Goal: Obtain resource: Download file/media

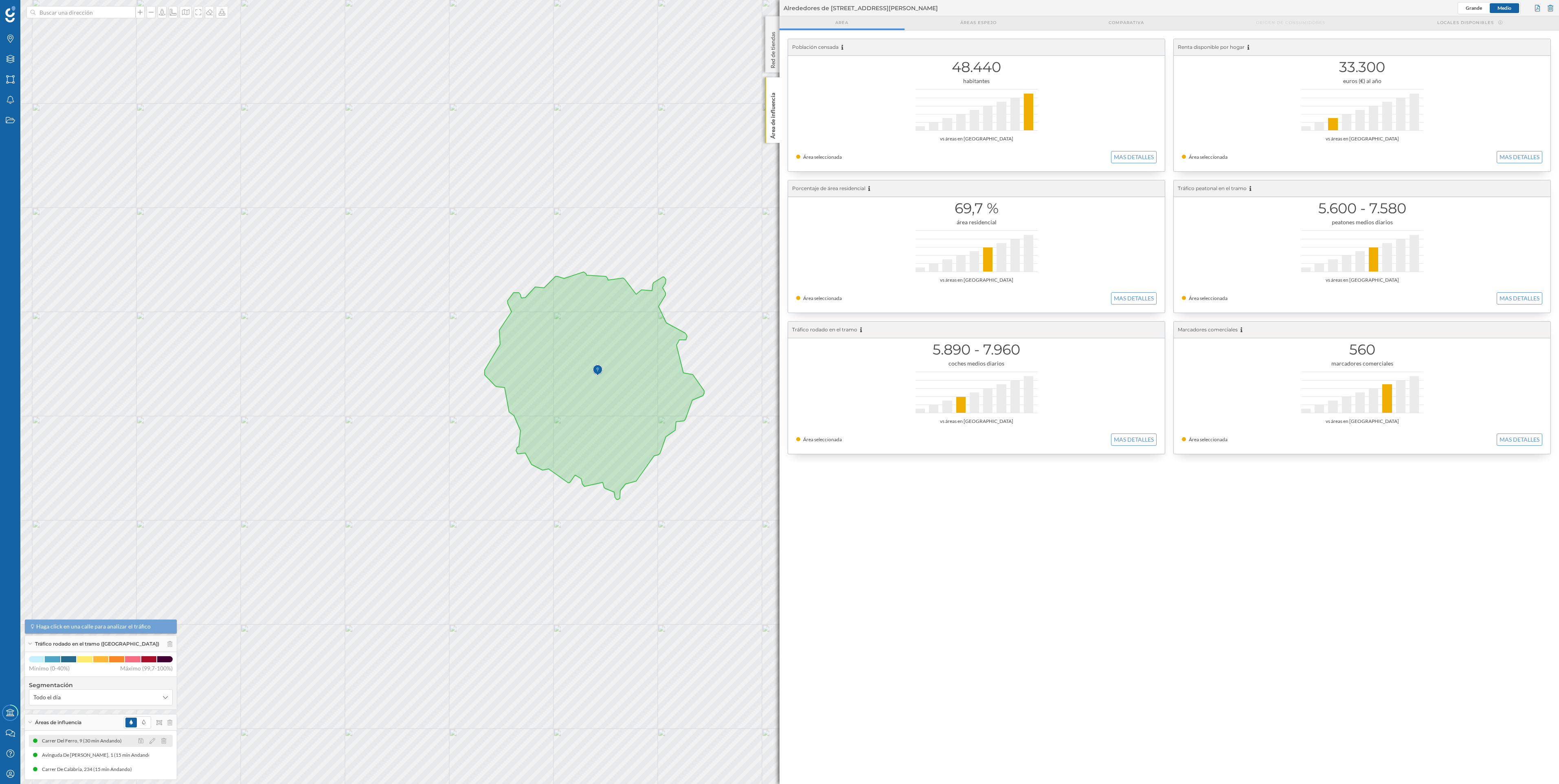
click at [167, 743] on div at bounding box center [154, 740] width 36 height 10
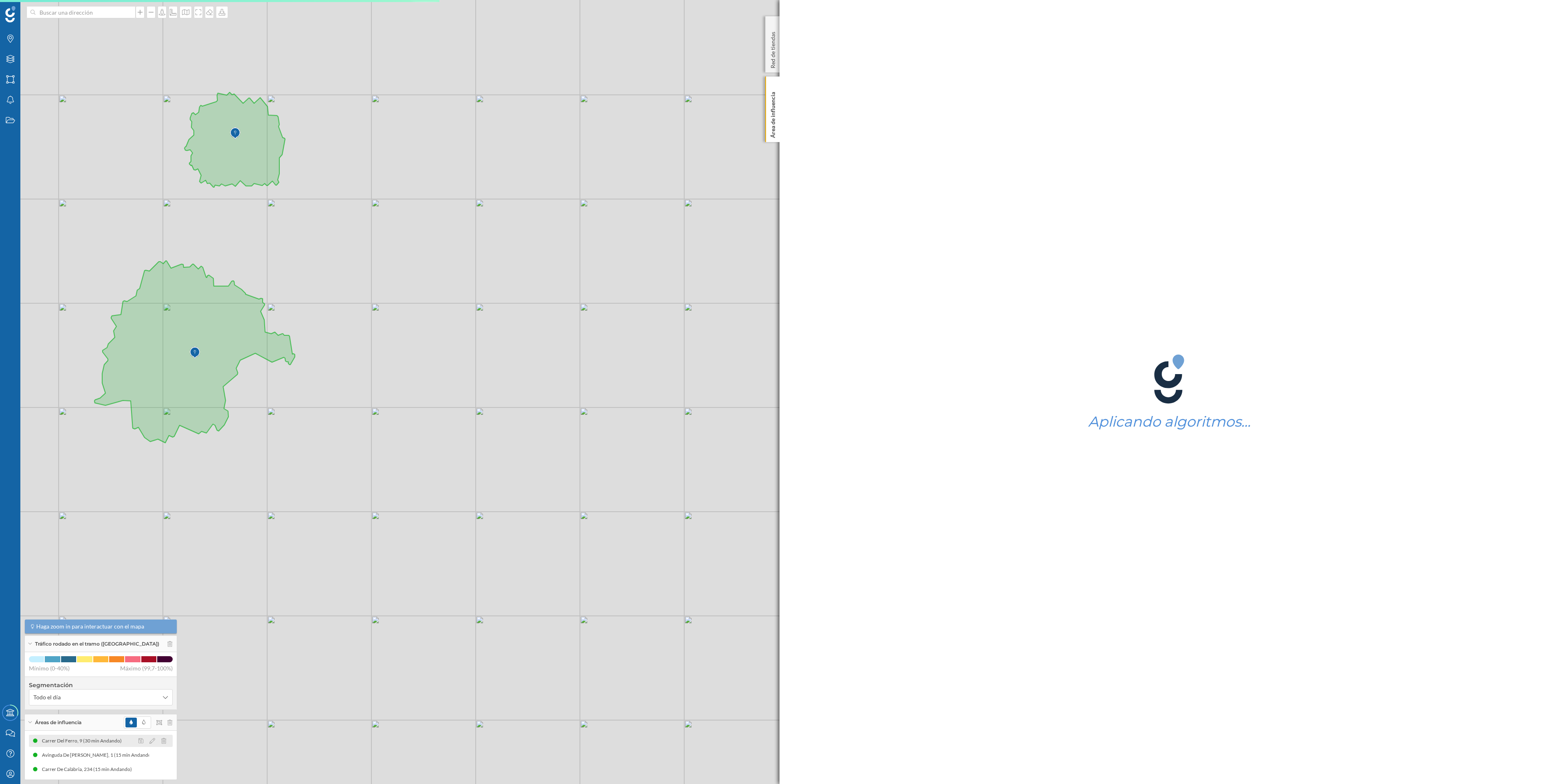
click at [167, 743] on div at bounding box center [154, 740] width 36 height 10
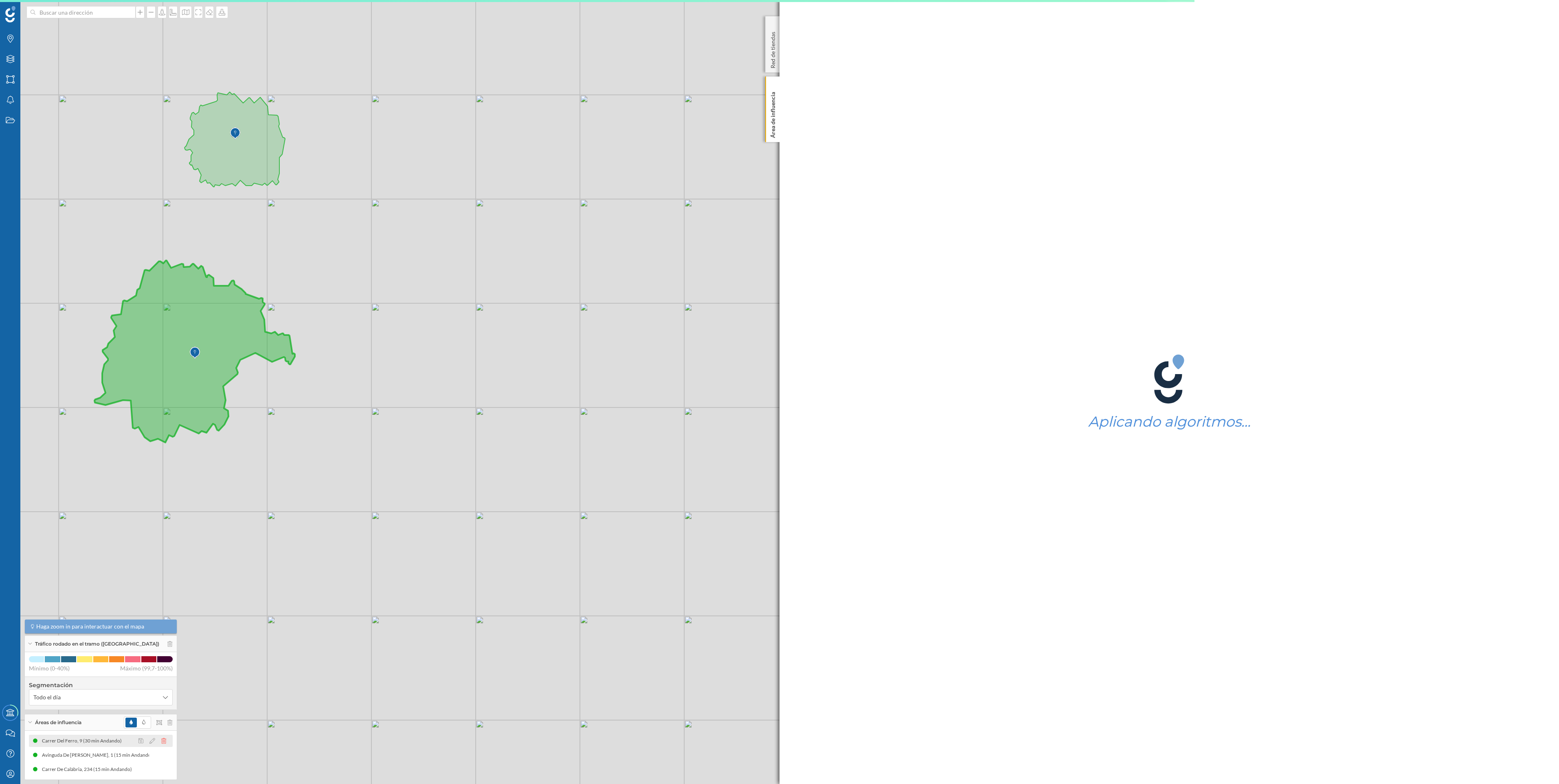
click at [161, 743] on icon at bounding box center [164, 740] width 5 height 5
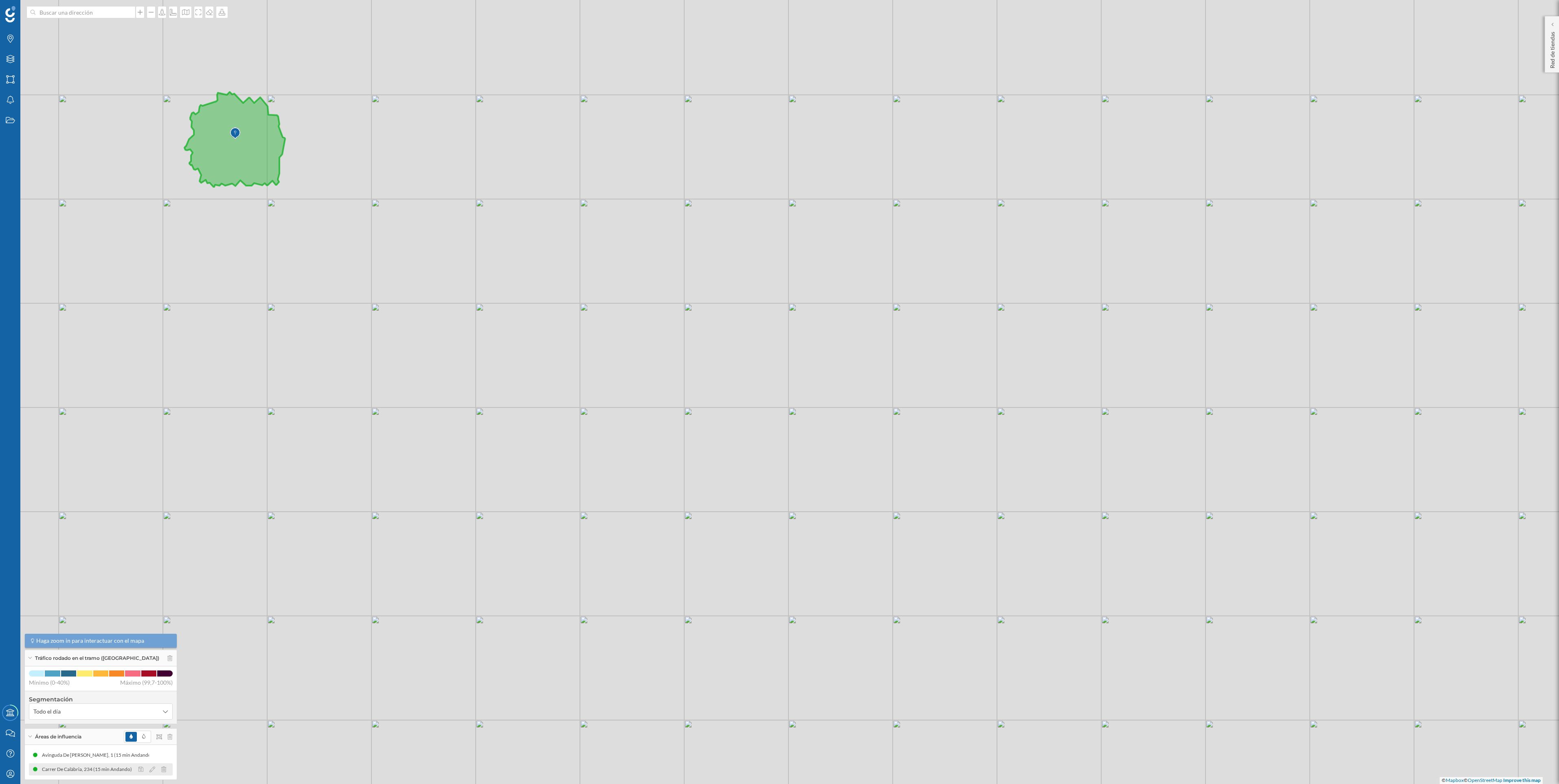
click at [104, 769] on div "Carrer De Calàbria, 234 (15 min Andando)" at bounding box center [89, 769] width 94 height 8
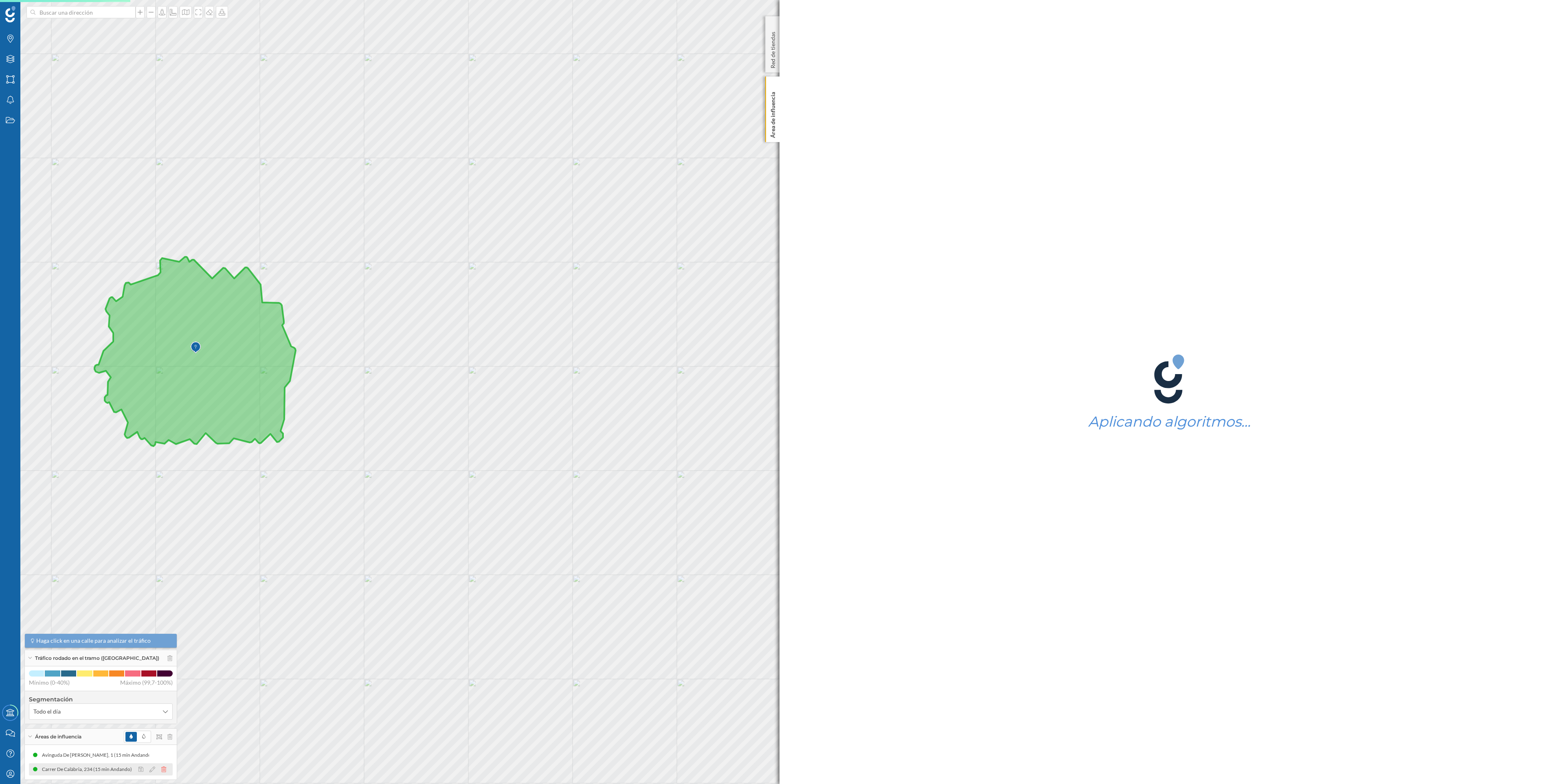
click at [161, 771] on icon at bounding box center [164, 769] width 5 height 5
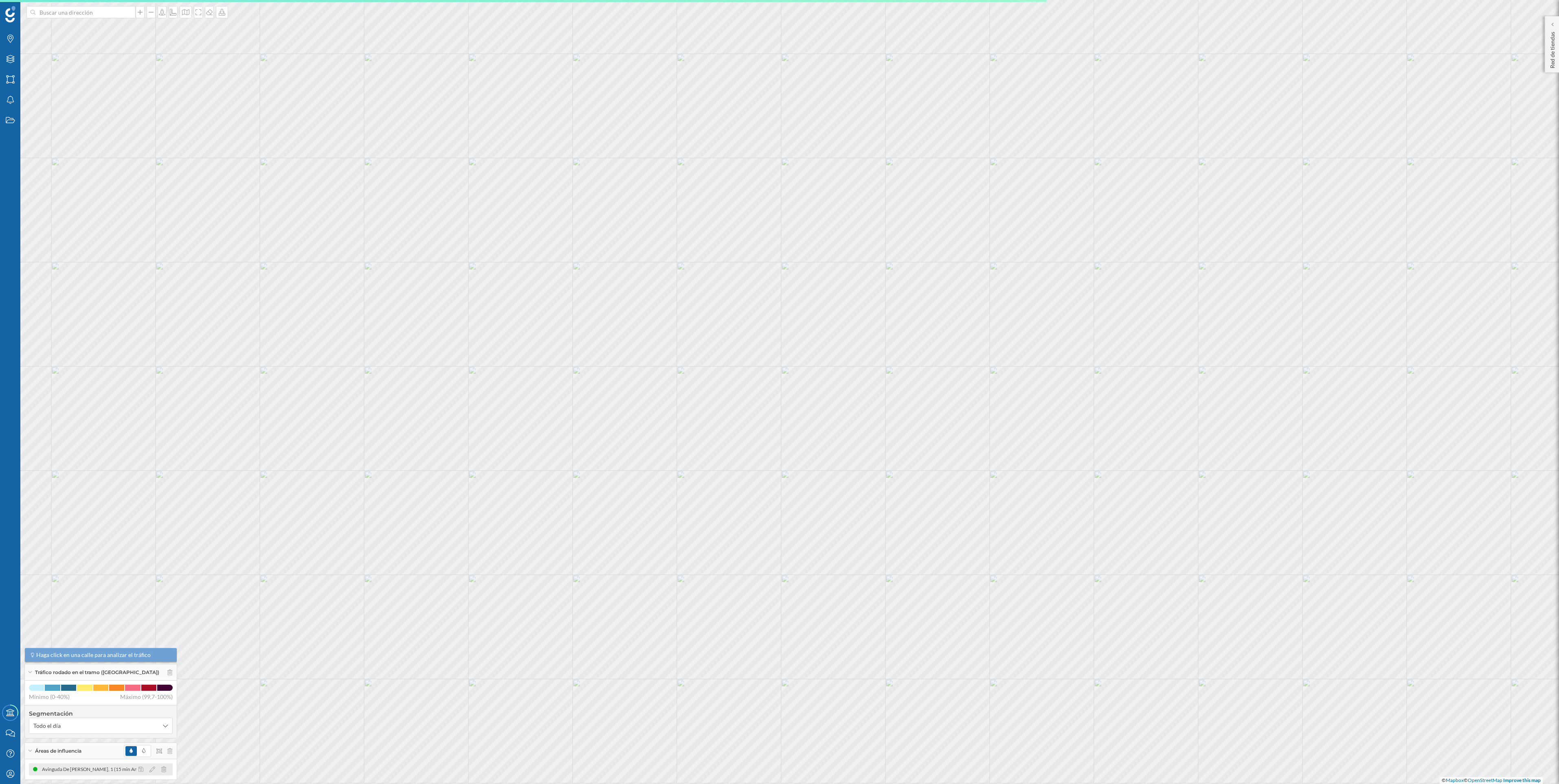
click at [80, 773] on div "Avinguda De [PERSON_NAME], 1 (15 min Andando)" at bounding box center [99, 769] width 115 height 8
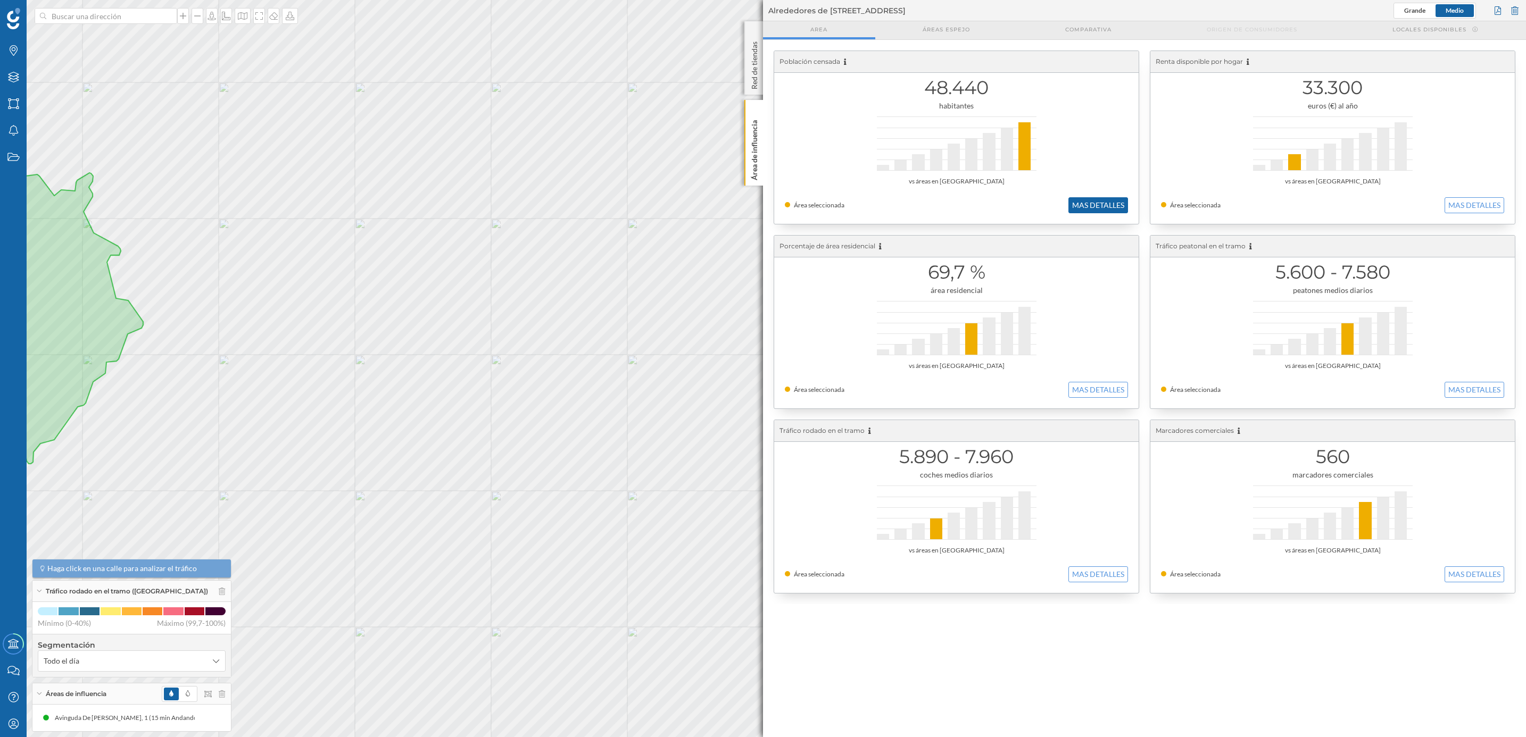
click at [1116, 206] on button "MAS DETALLES" at bounding box center [1098, 205] width 60 height 16
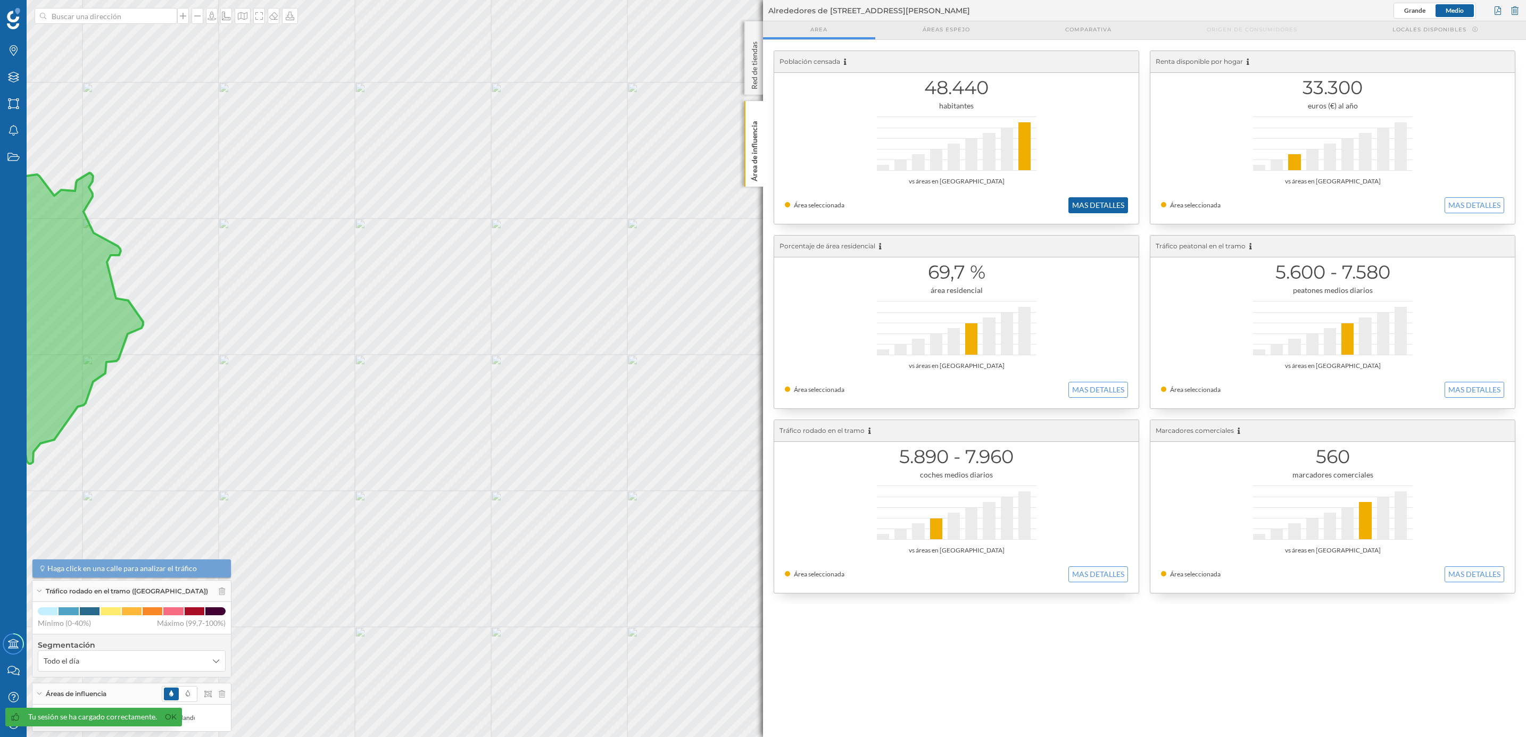
click at [1108, 206] on button "MAS DETALLES" at bounding box center [1098, 205] width 60 height 16
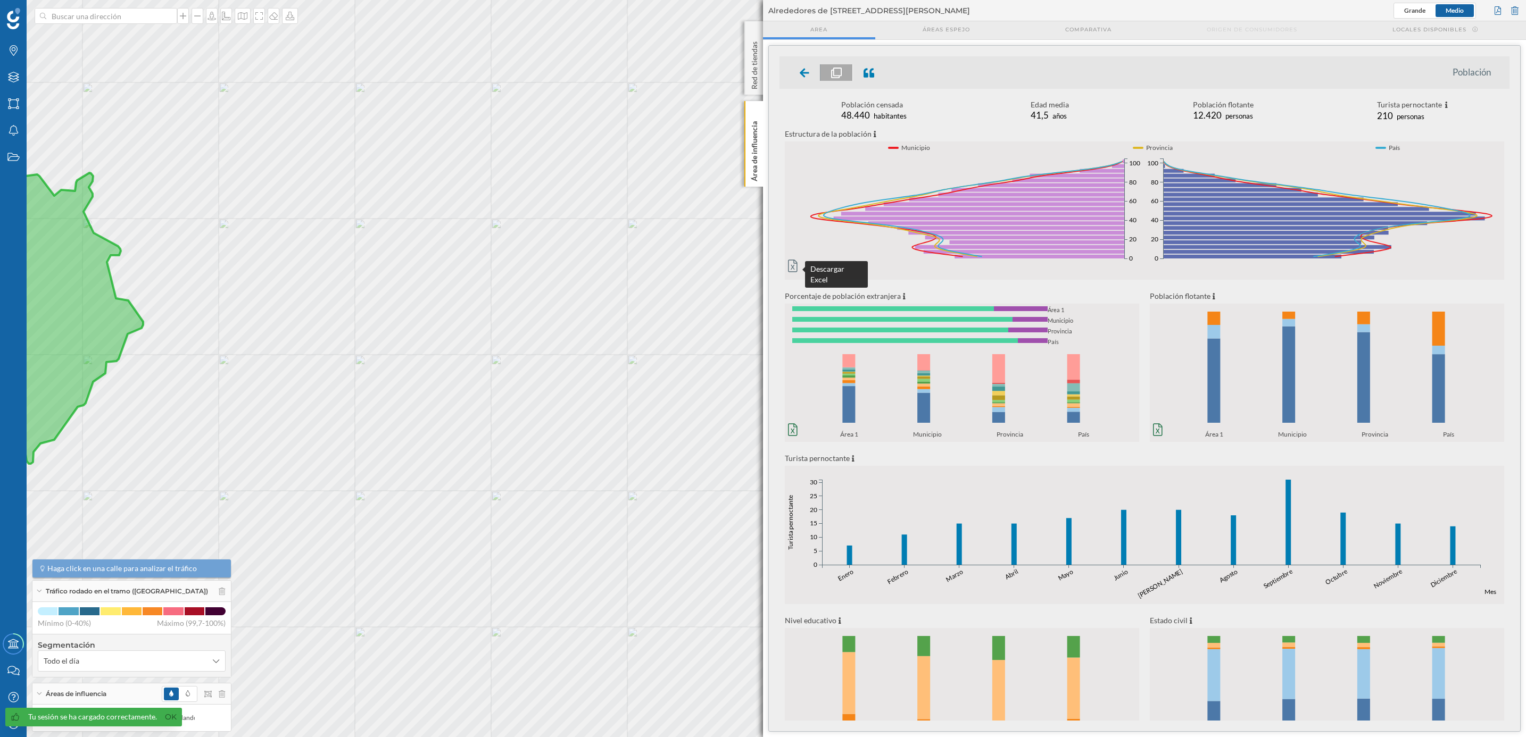
click at [792, 265] on icon at bounding box center [793, 266] width 10 height 13
click at [795, 429] on icon at bounding box center [793, 430] width 10 height 13
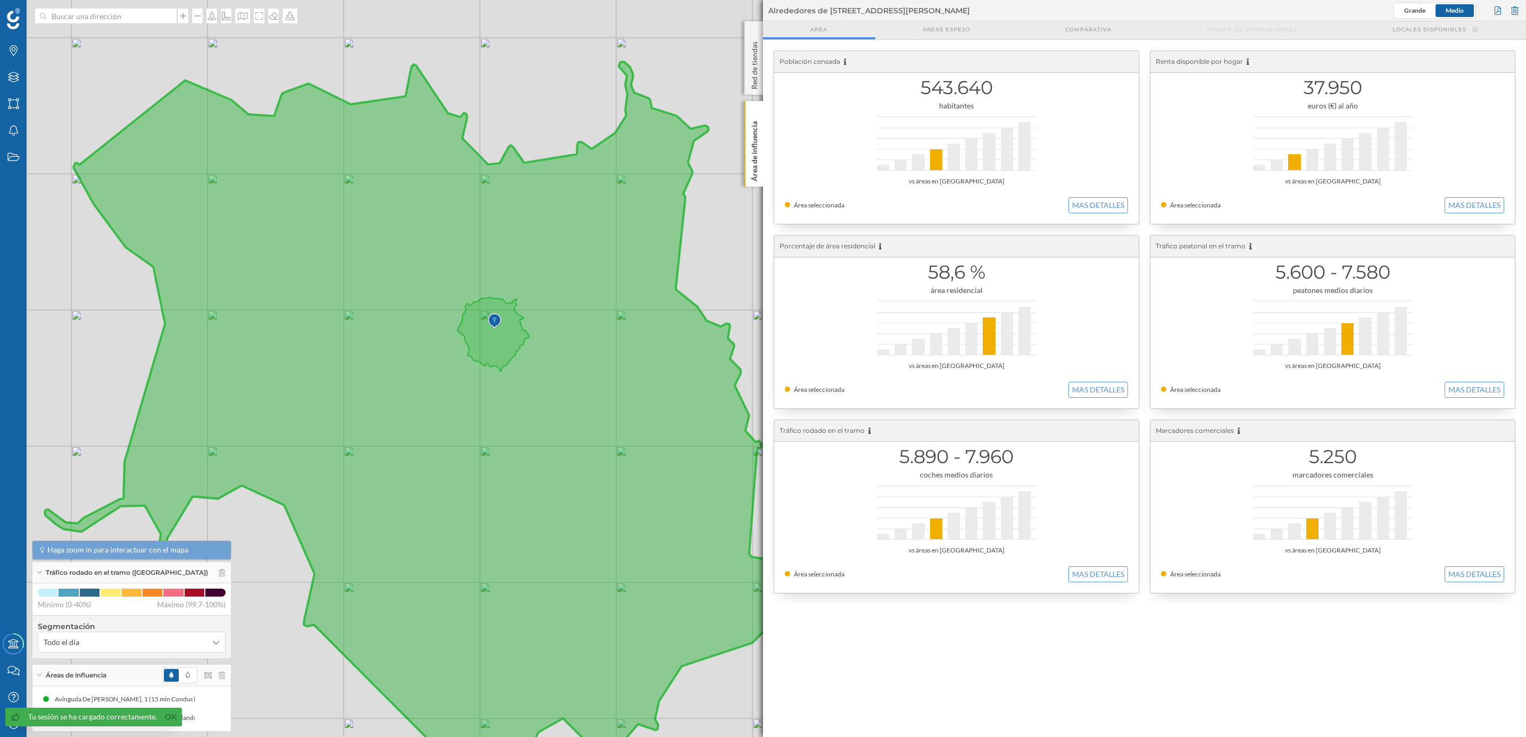
click at [508, 297] on icon at bounding box center [475, 437] width 861 height 750
click at [508, 319] on icon at bounding box center [494, 334] width 72 height 74
click at [488, 322] on img at bounding box center [494, 321] width 13 height 21
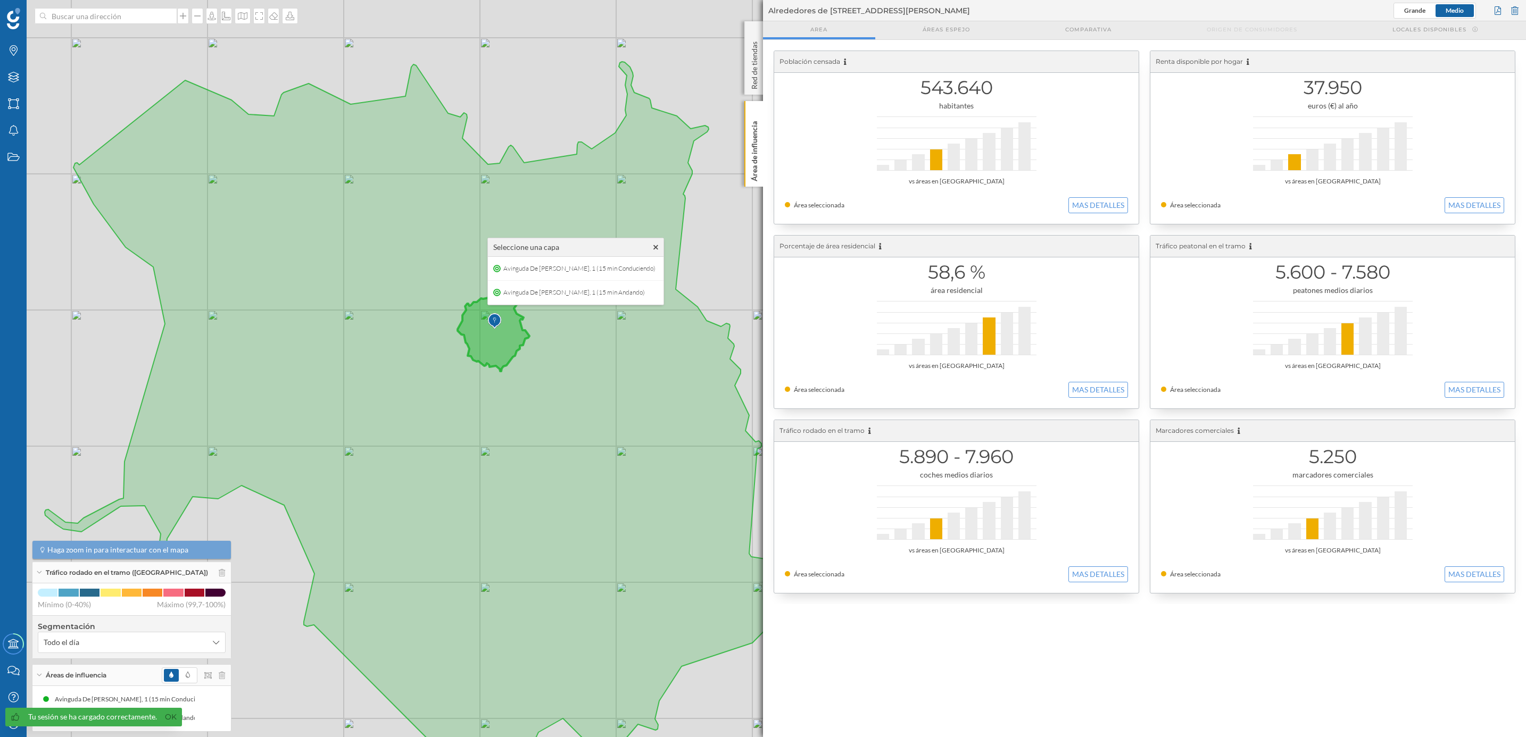
click at [497, 340] on icon at bounding box center [494, 334] width 72 height 74
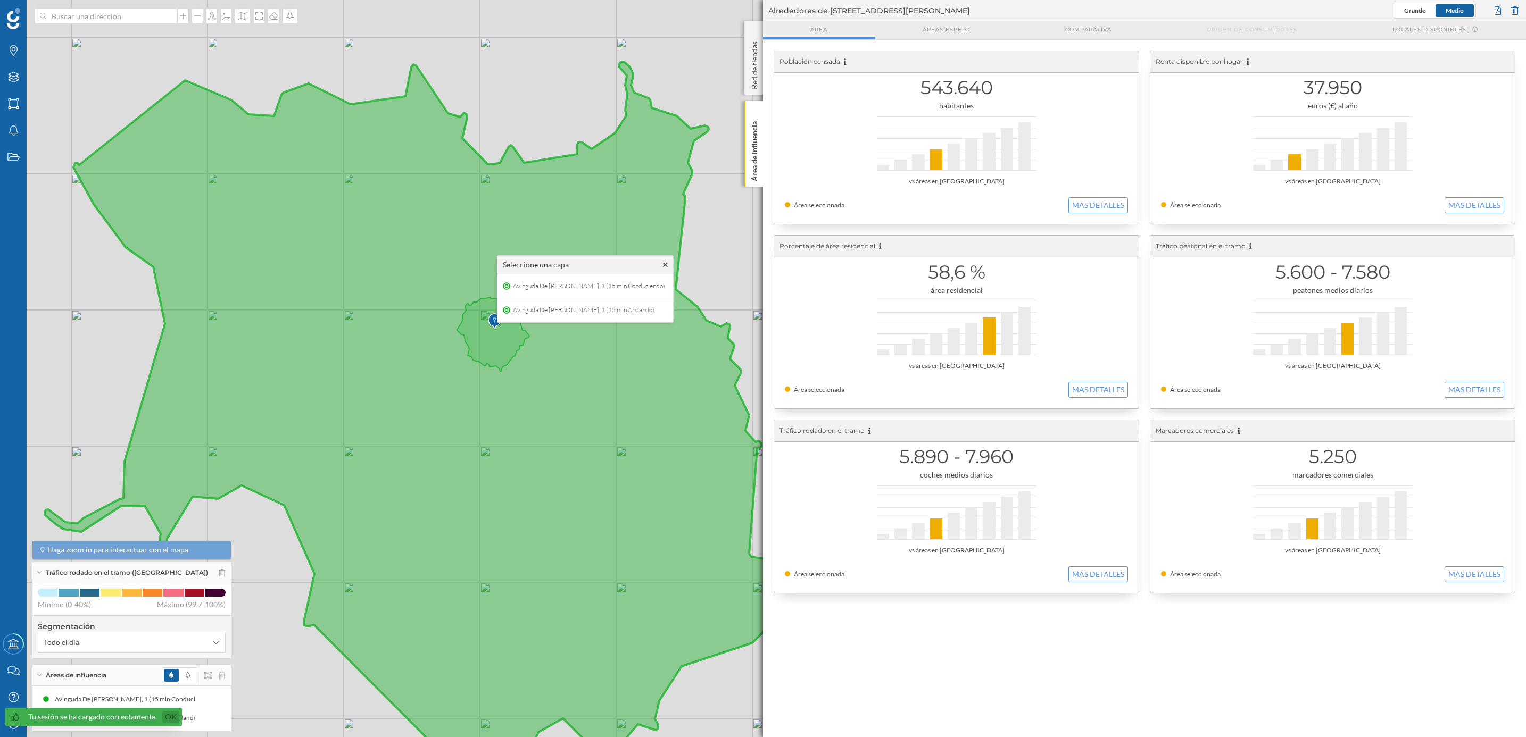
click at [168, 717] on link "Ok" at bounding box center [170, 717] width 17 height 12
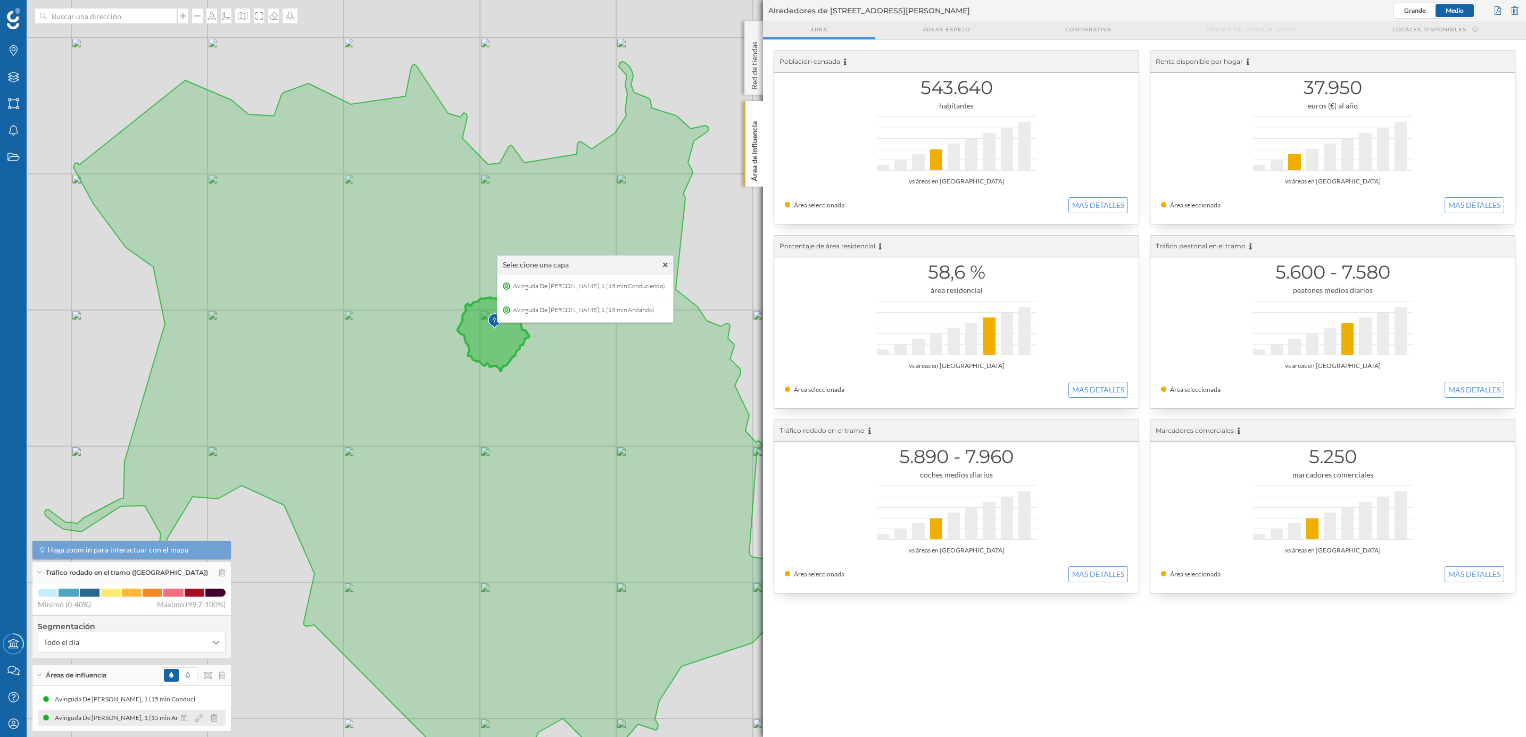
click at [147, 722] on div "Avinguda De [PERSON_NAME], 1 (15 min Andando)" at bounding box center [130, 718] width 150 height 11
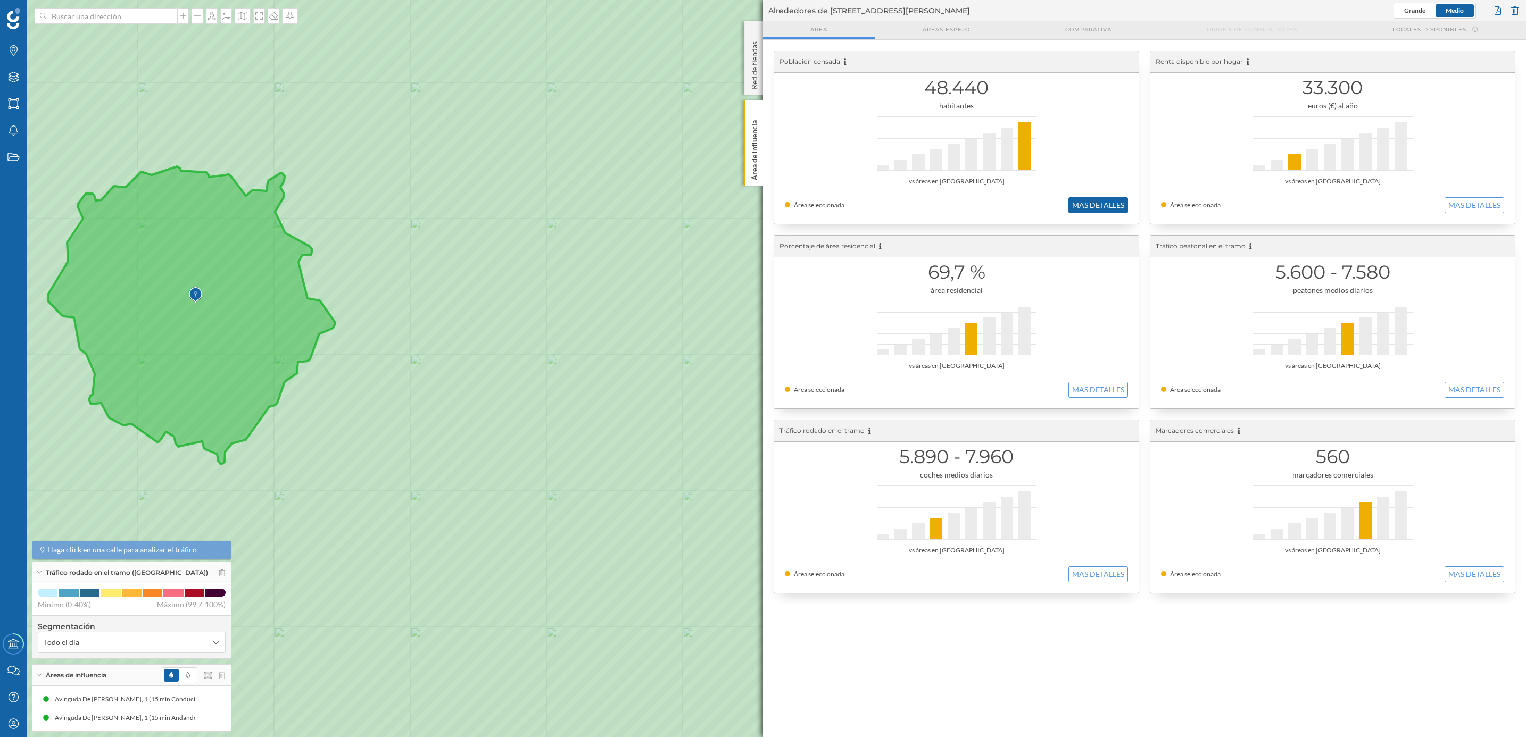
click at [1089, 198] on button "MAS DETALLES" at bounding box center [1098, 205] width 60 height 16
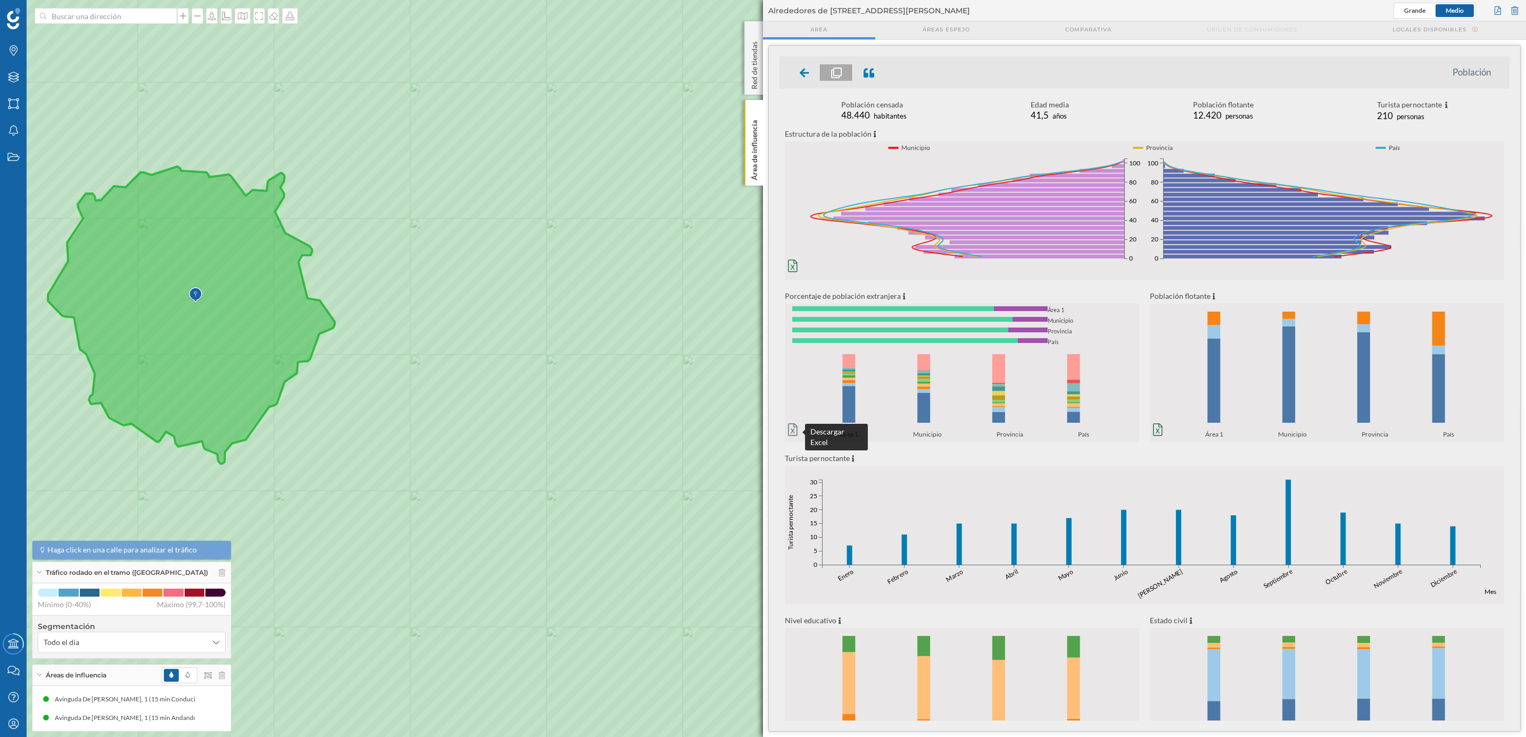
click at [792, 432] on icon at bounding box center [793, 430] width 10 height 12
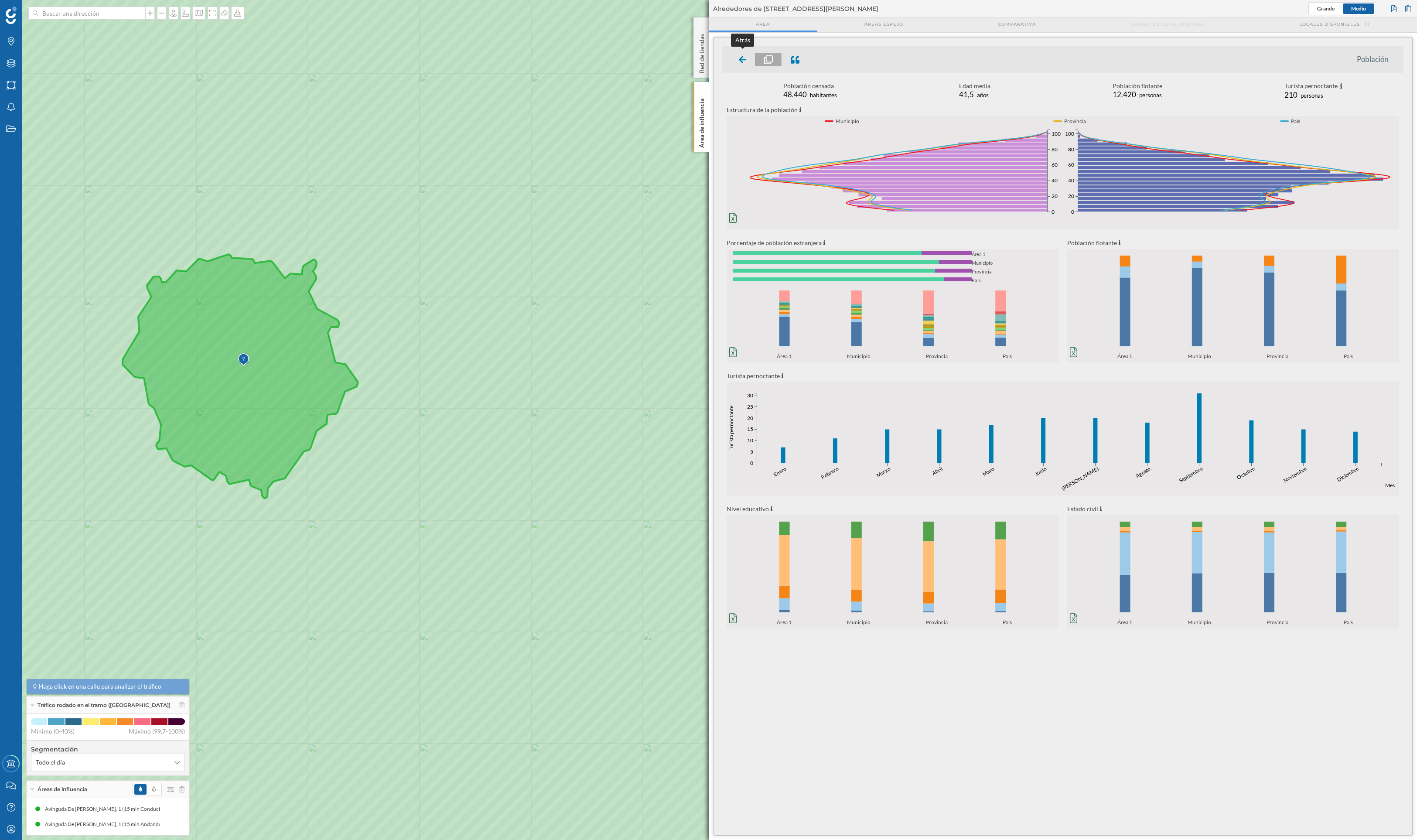
click at [747, 57] on div at bounding box center [743, 59] width 25 height 13
